Goal: Browse casually

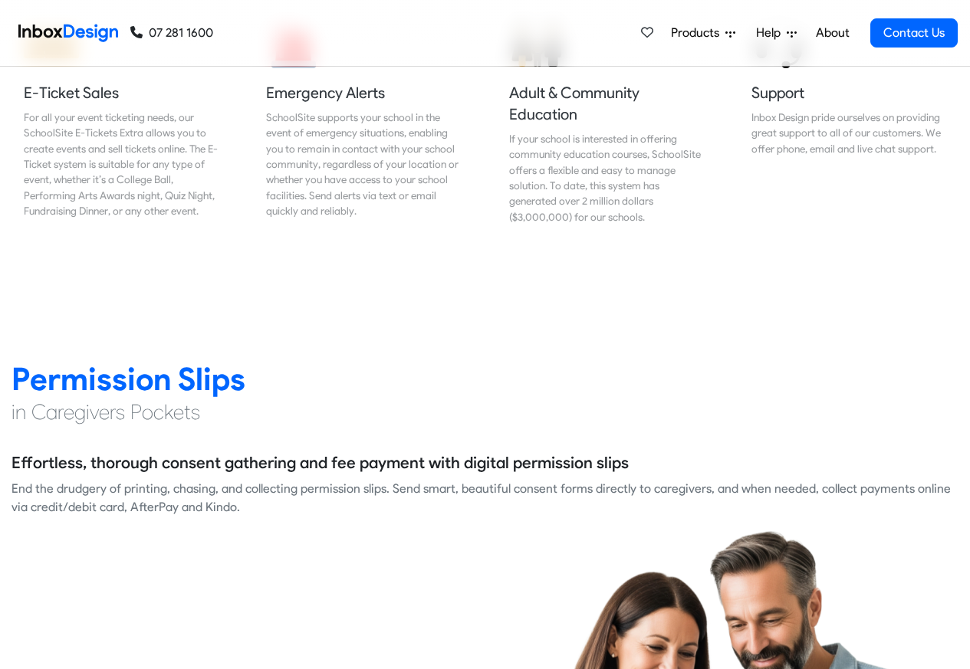
scroll to position [1932, 0]
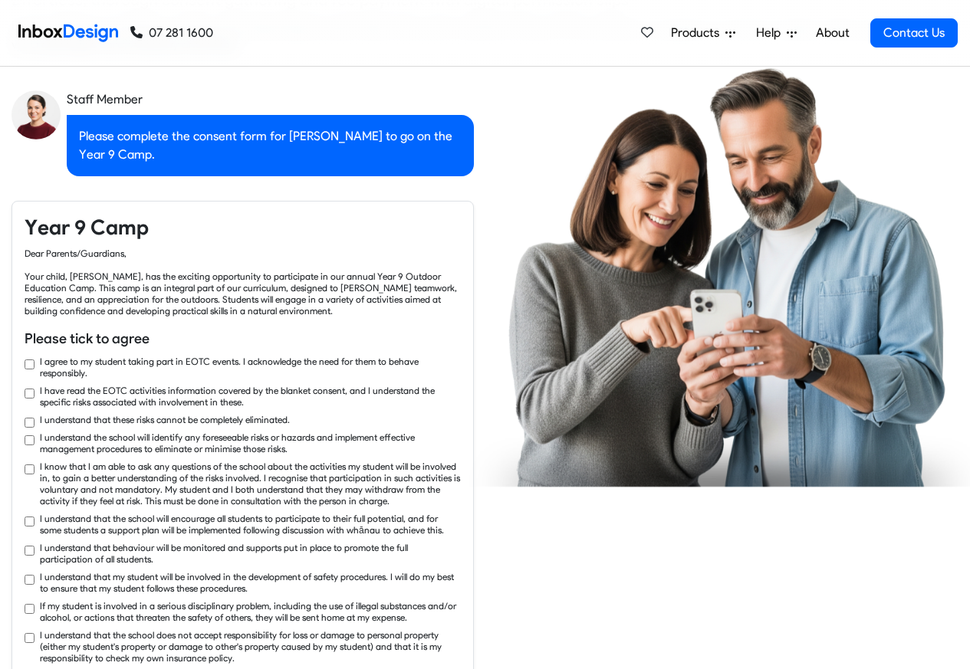
checkbox input "true"
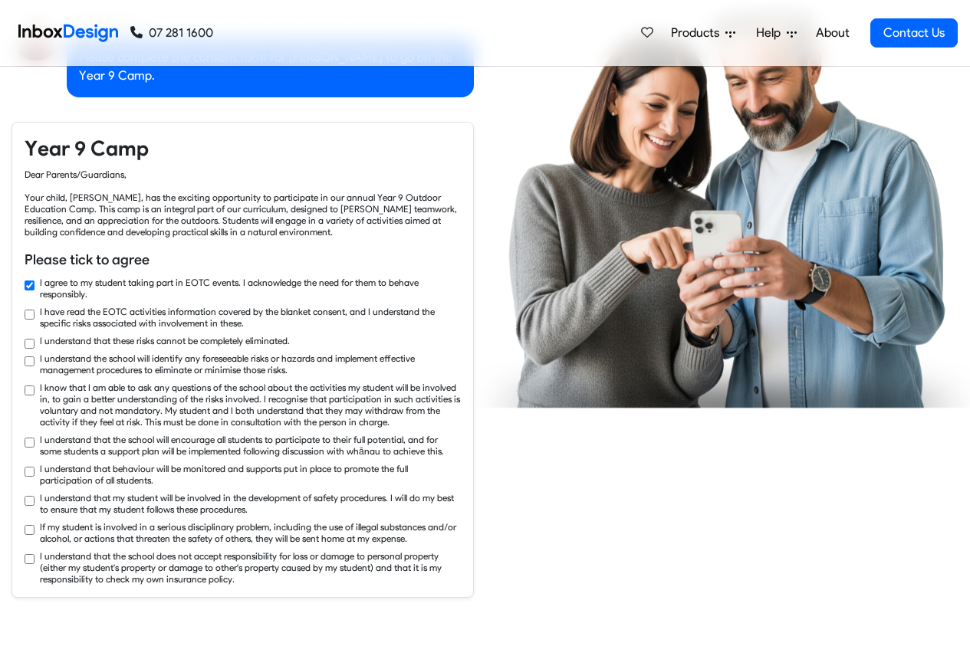
checkbox input "true"
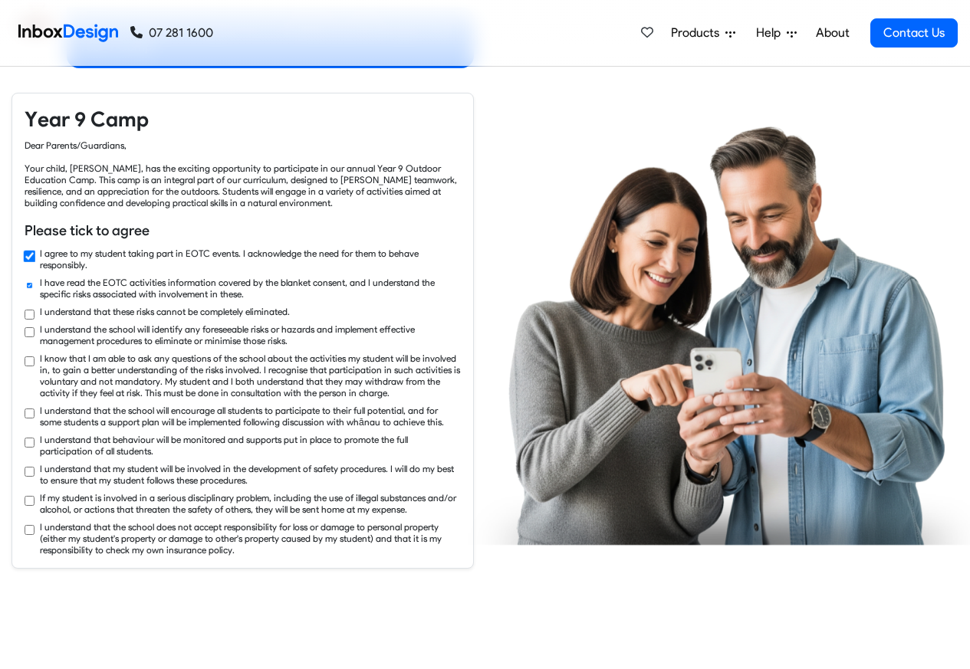
checkbox input "true"
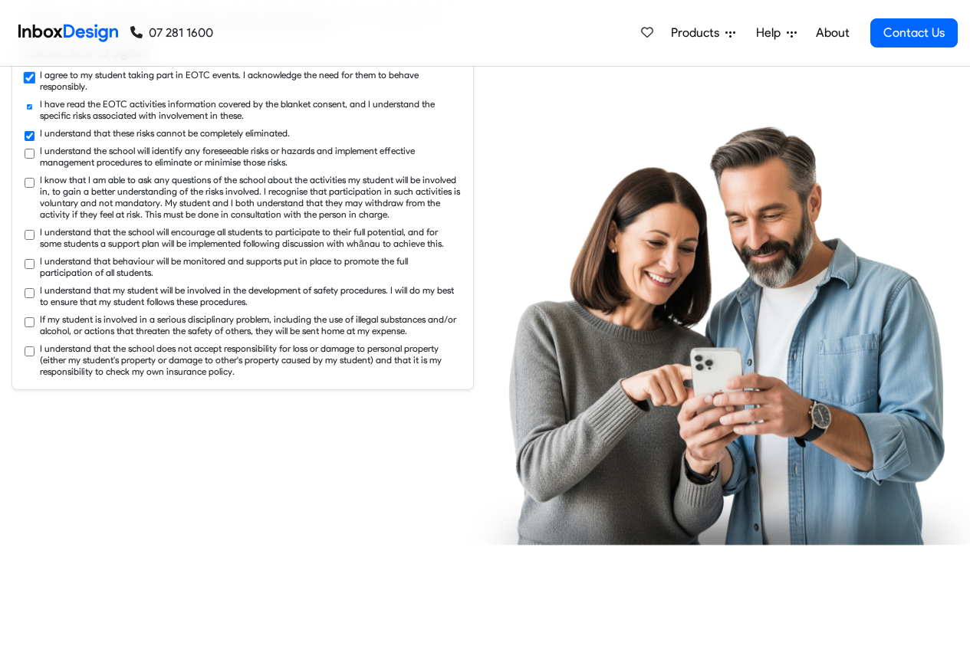
checkbox input "true"
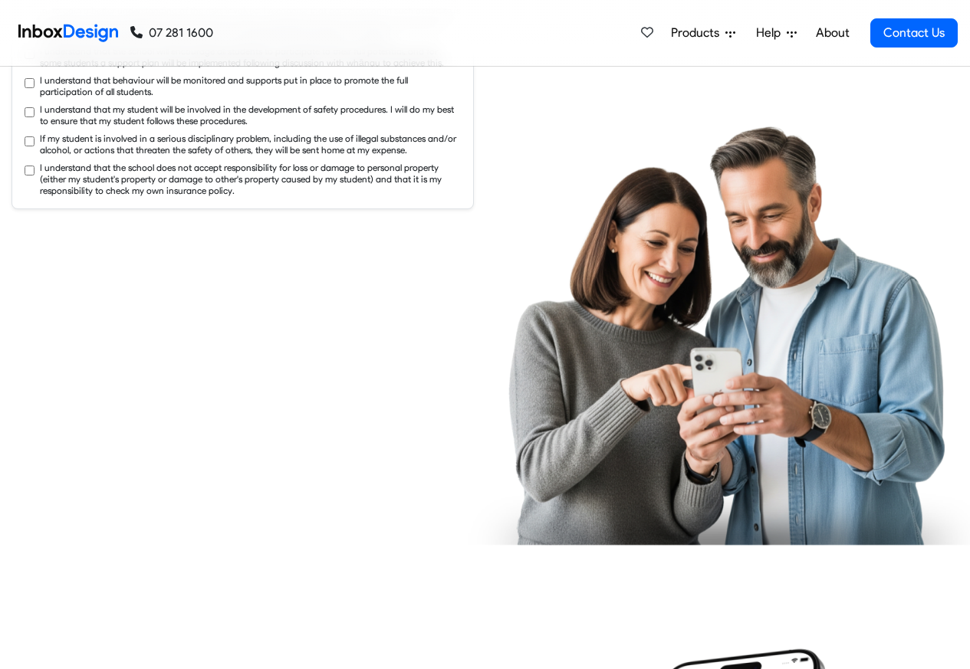
checkbox input "true"
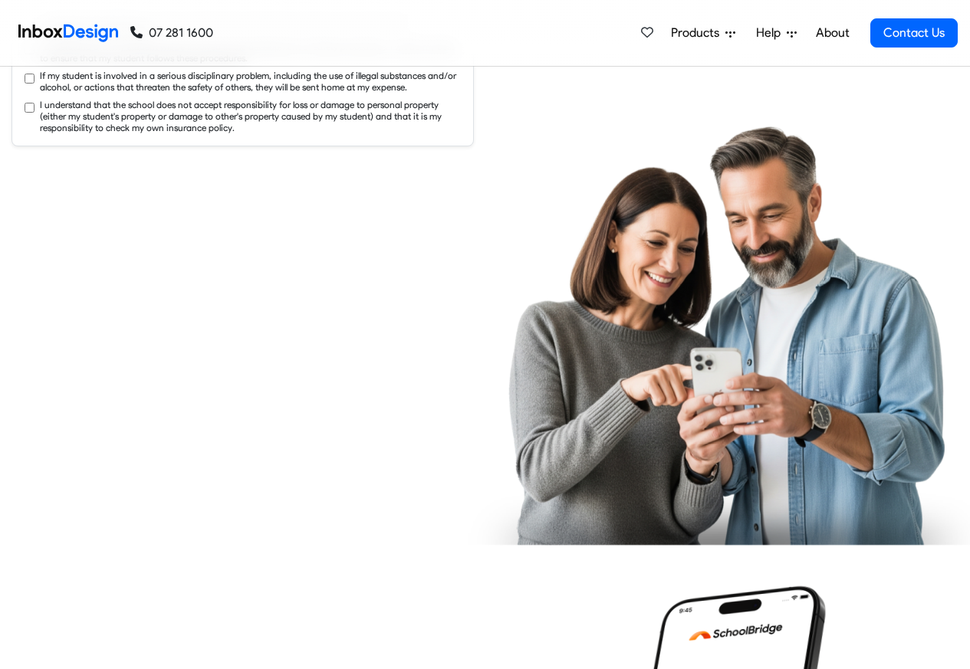
checkbox input "true"
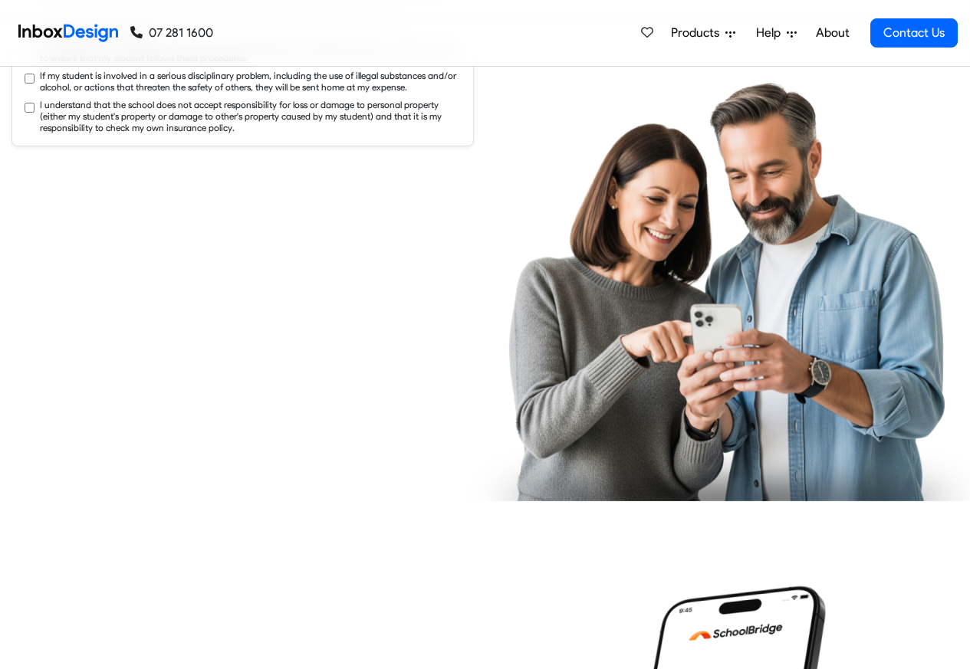
scroll to position [2851, 0]
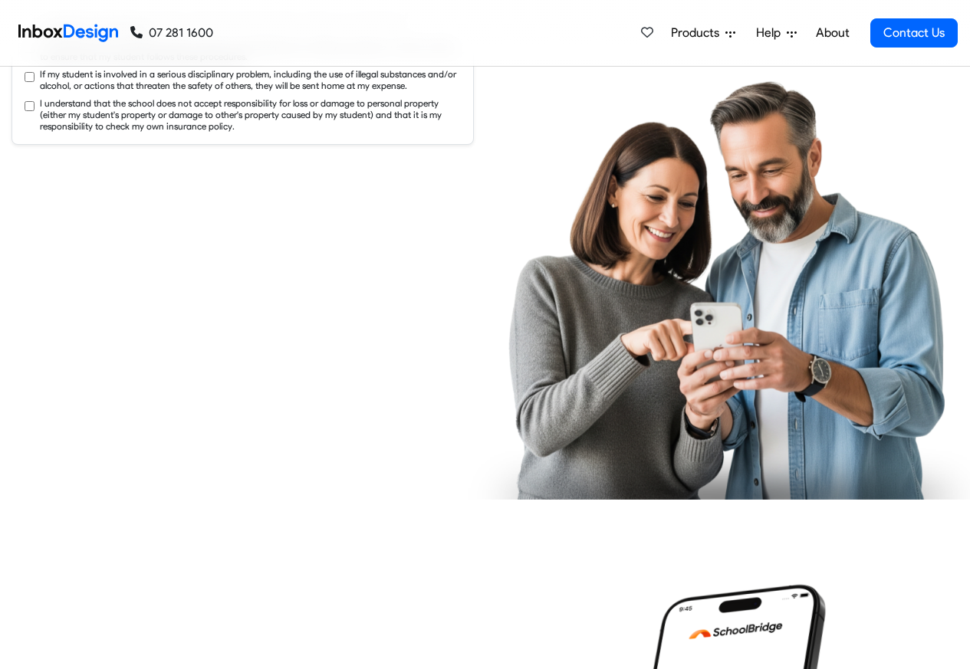
checkbox input "true"
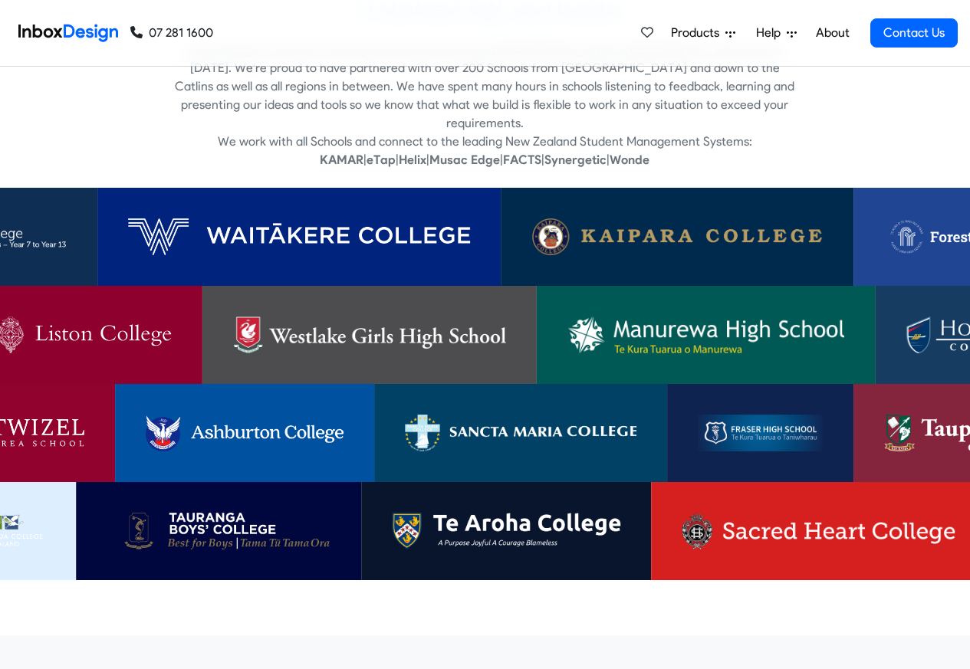
scroll to position [4599, 0]
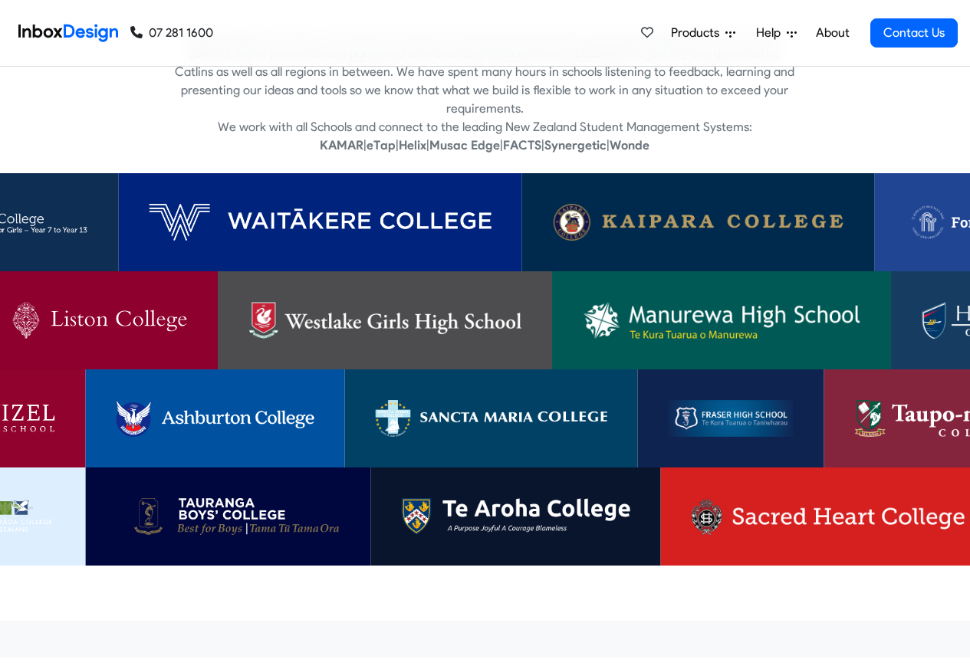
checkbox input "false"
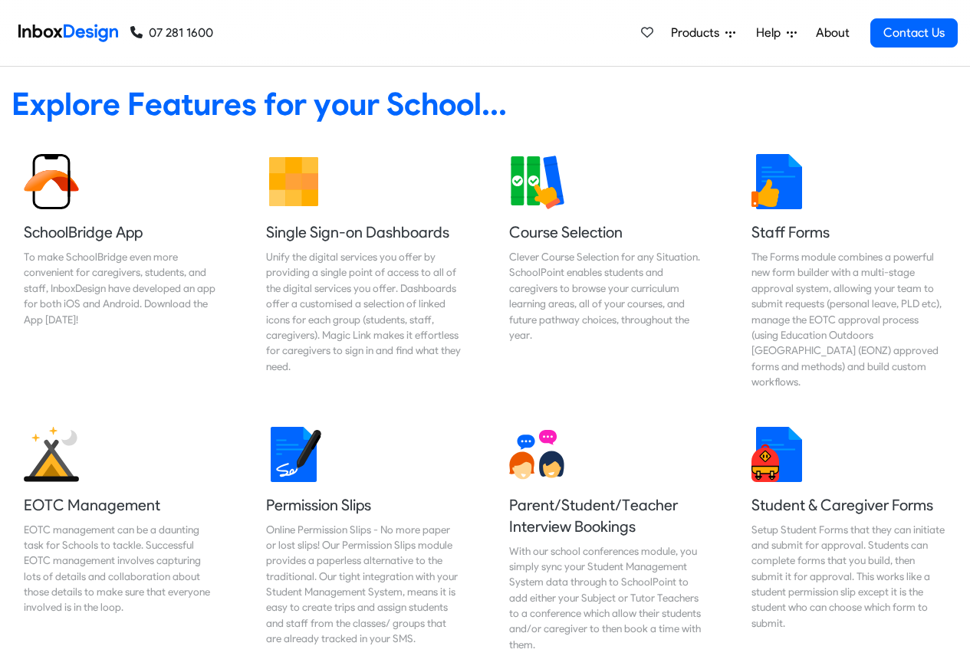
checkbox input "false"
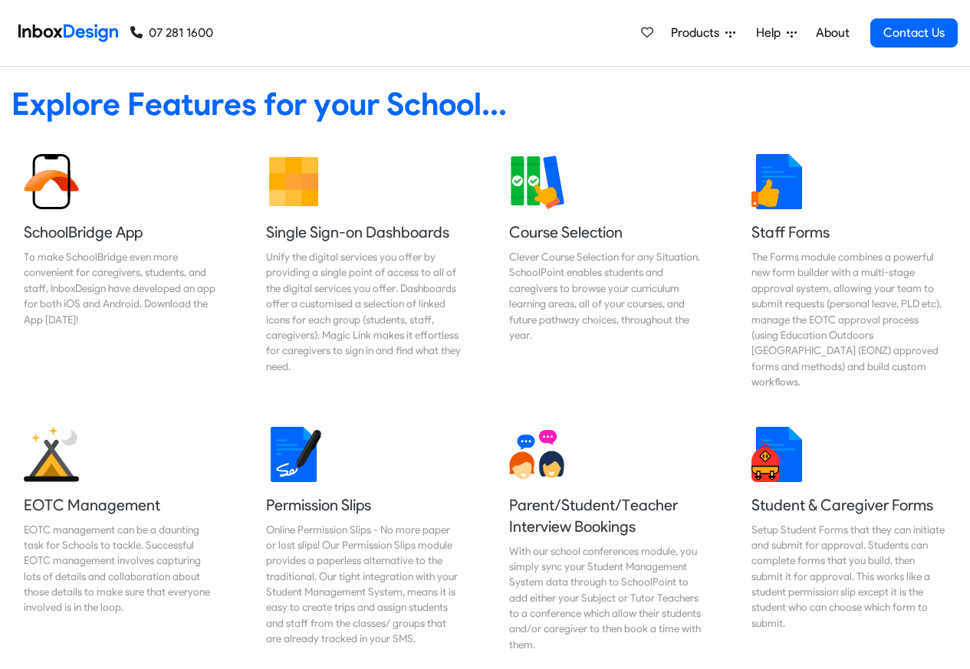
checkbox input "false"
checkbox input "true"
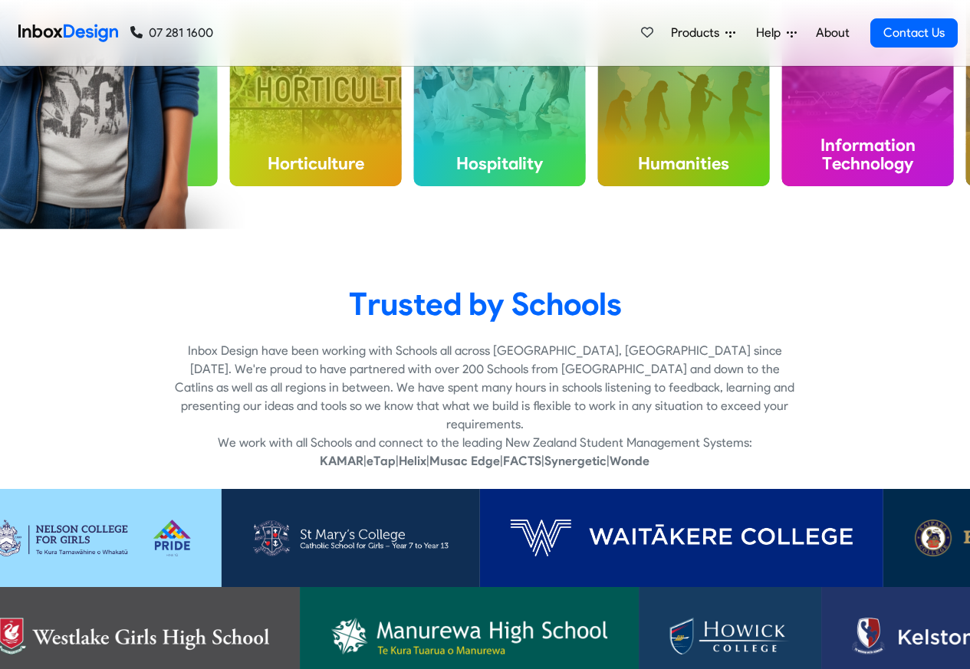
checkbox input "true"
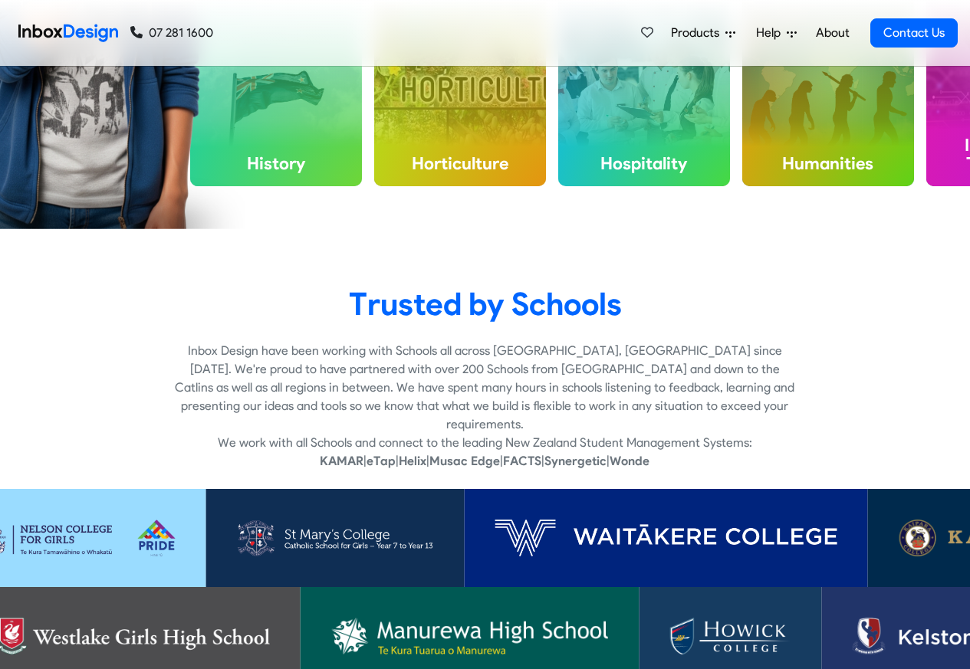
checkbox input "true"
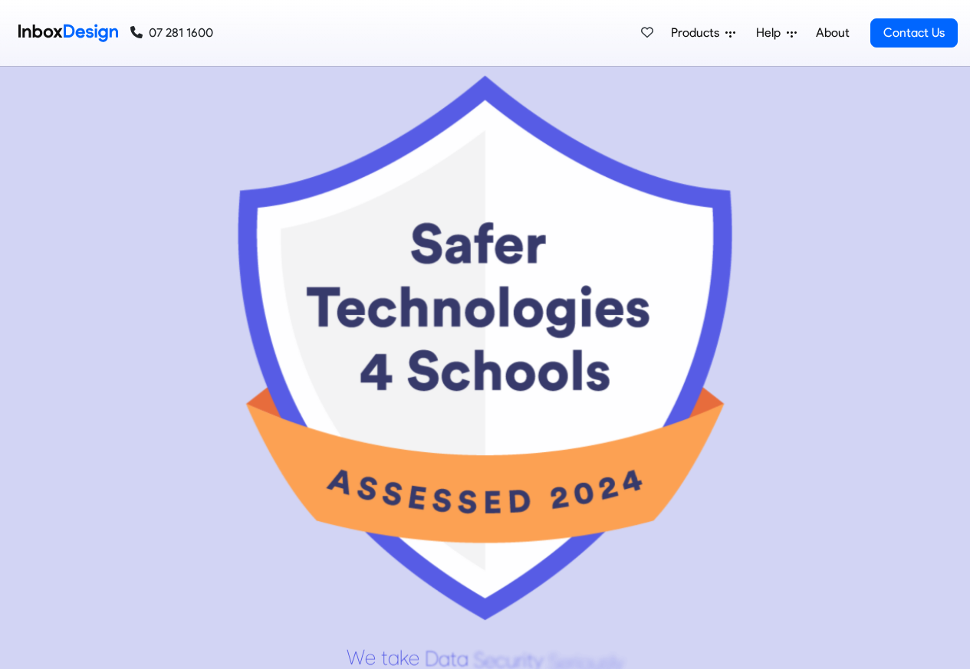
scroll to position [7962, 0]
